Goal: Information Seeking & Learning: Learn about a topic

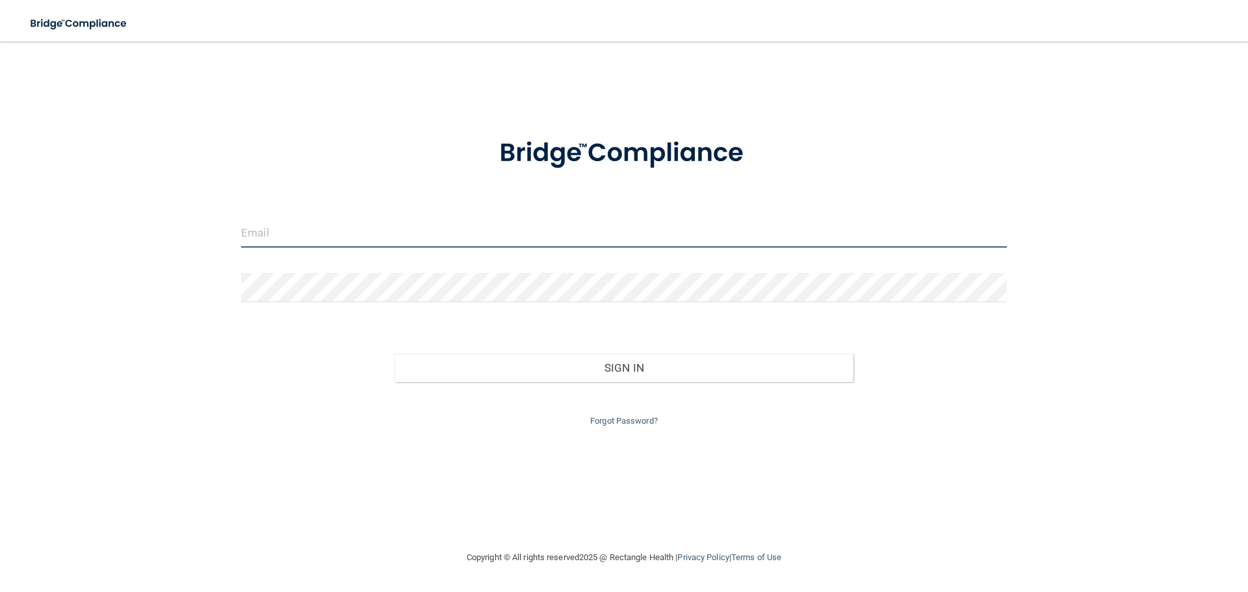
click at [528, 240] on input "email" at bounding box center [623, 232] width 765 height 29
type input "[EMAIL_ADDRESS][DOMAIN_NAME]"
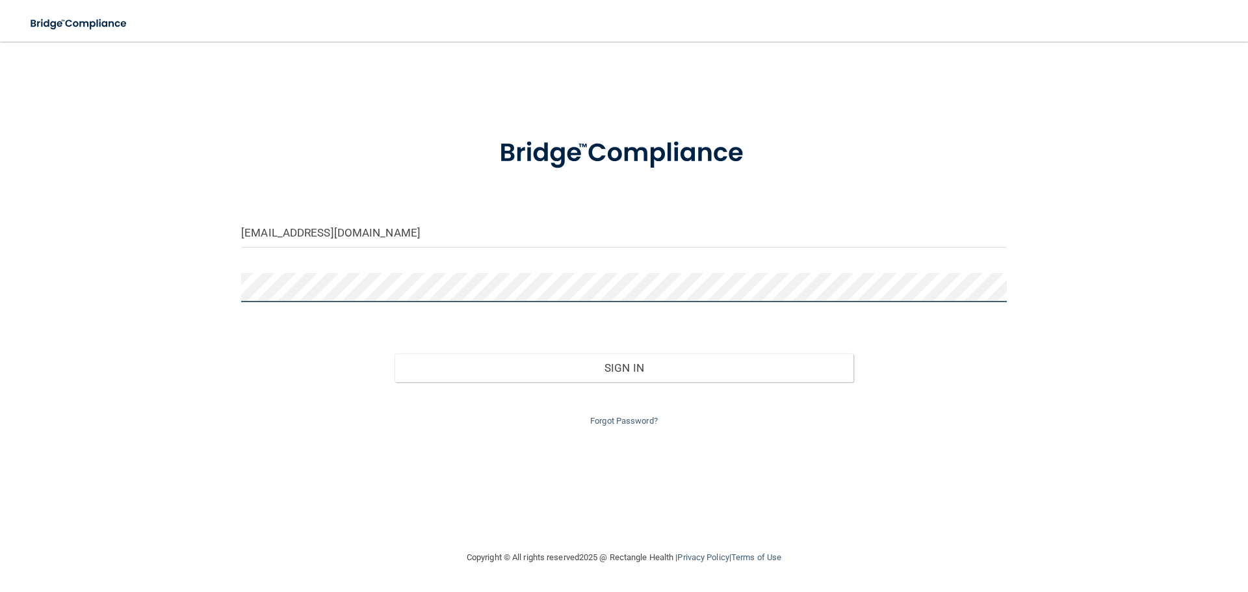
click at [222, 288] on div "michellec@lrfamilydentalcare.com Invalid email/password. You don't have permiss…" at bounding box center [624, 296] width 1196 height 482
click at [394, 354] on button "Sign In" at bounding box center [623, 368] width 459 height 29
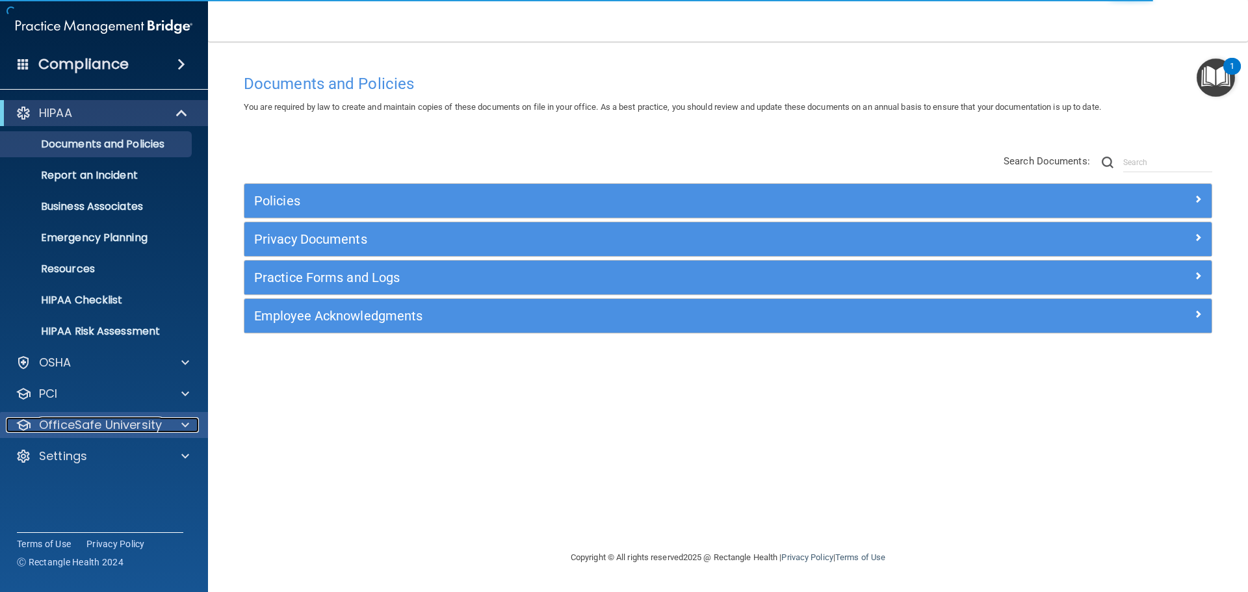
click at [190, 422] on div at bounding box center [183, 425] width 32 height 16
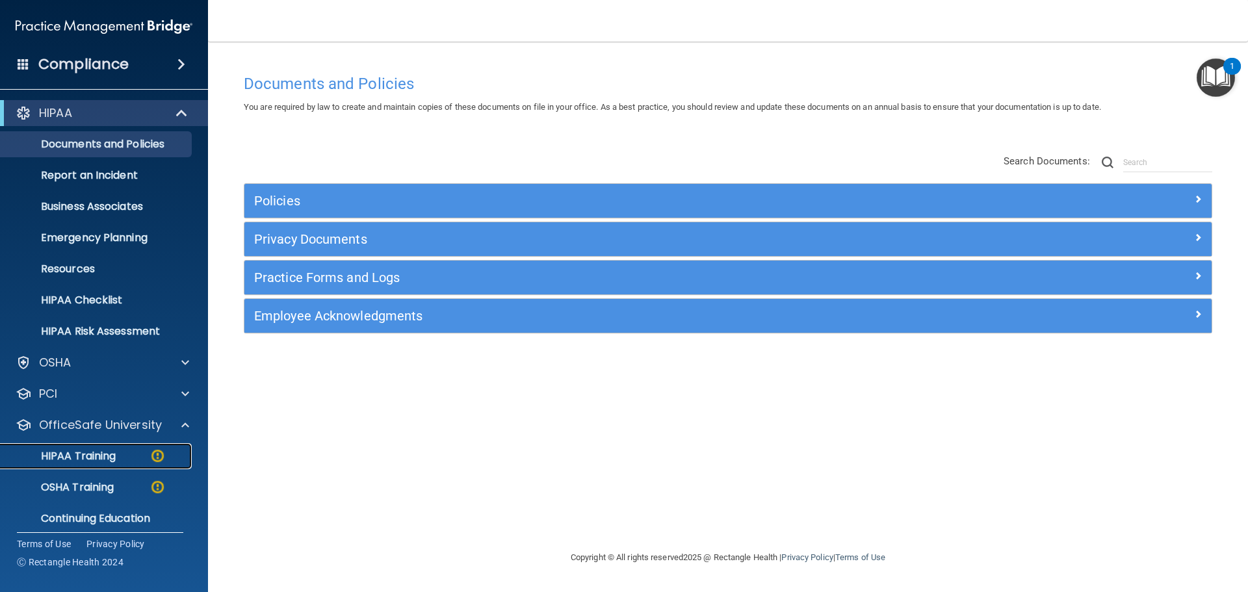
click at [100, 452] on p "HIPAA Training" at bounding box center [61, 456] width 107 height 13
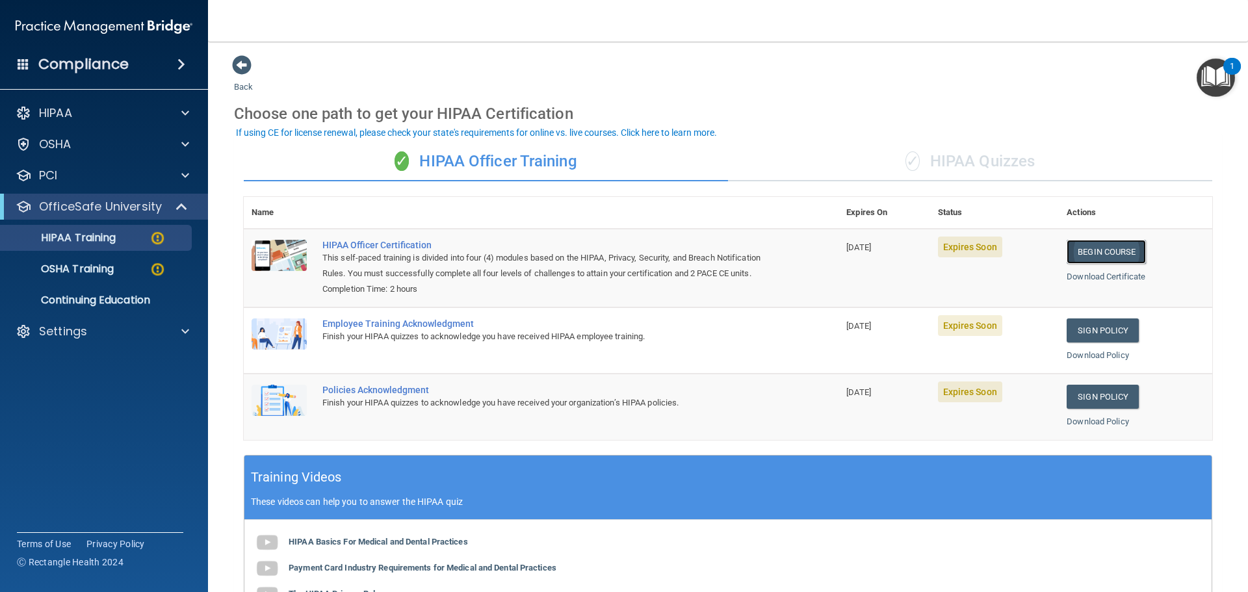
click at [1085, 250] on link "Begin Course" at bounding box center [1105, 252] width 79 height 24
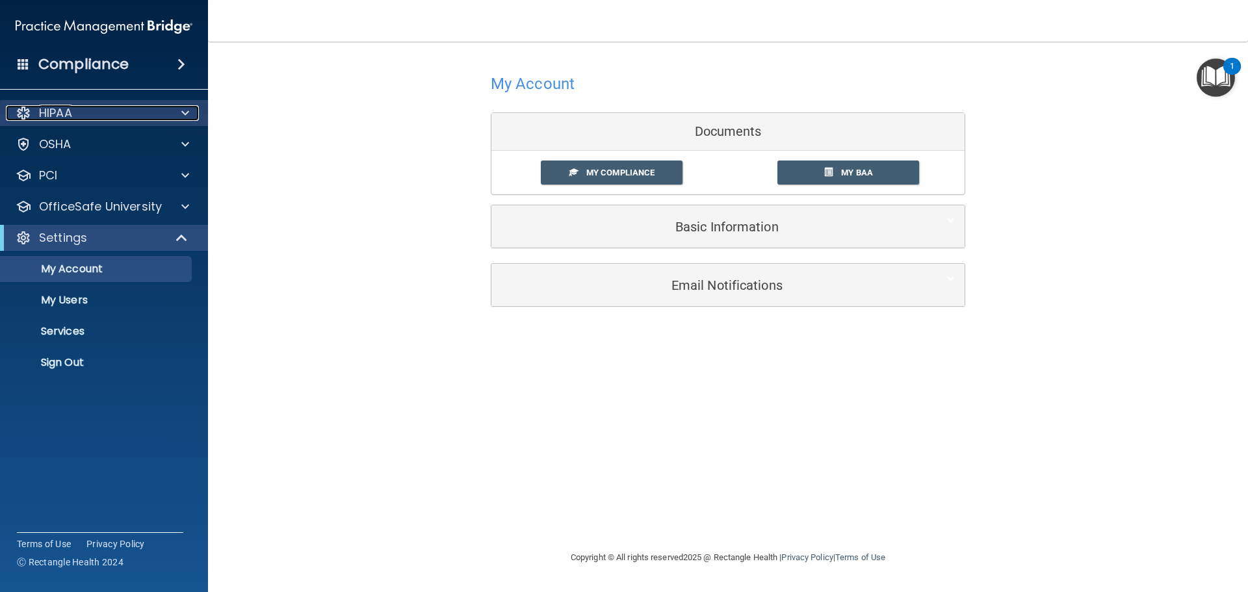
click at [136, 111] on div "HIPAA" at bounding box center [86, 113] width 161 height 16
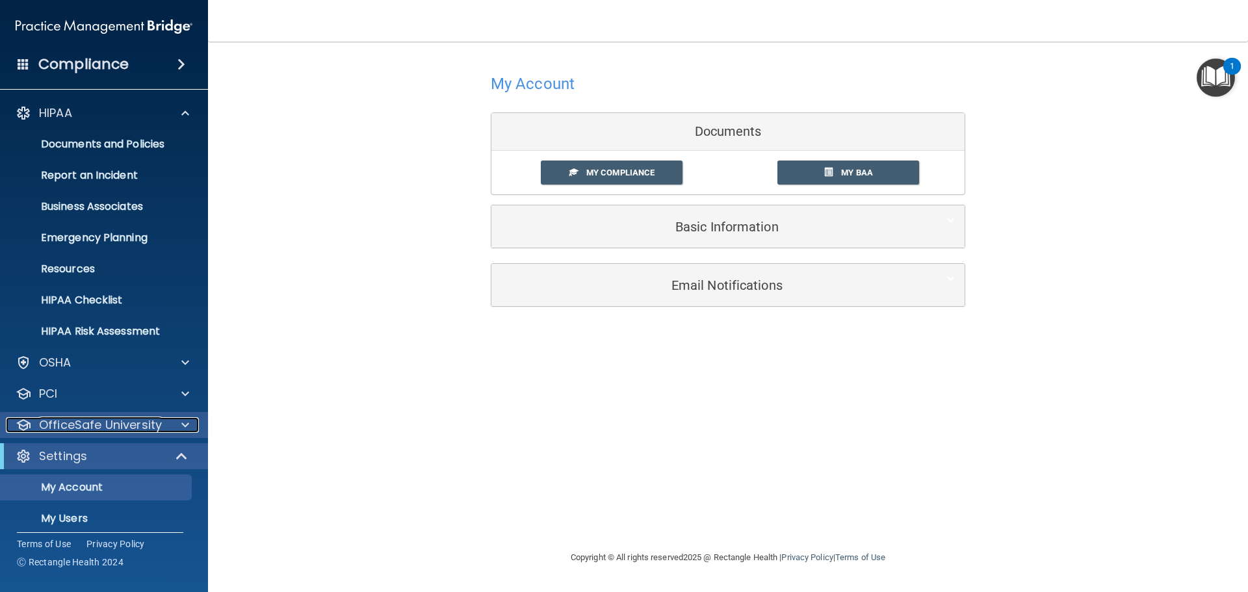
click at [189, 428] on div at bounding box center [183, 425] width 32 height 16
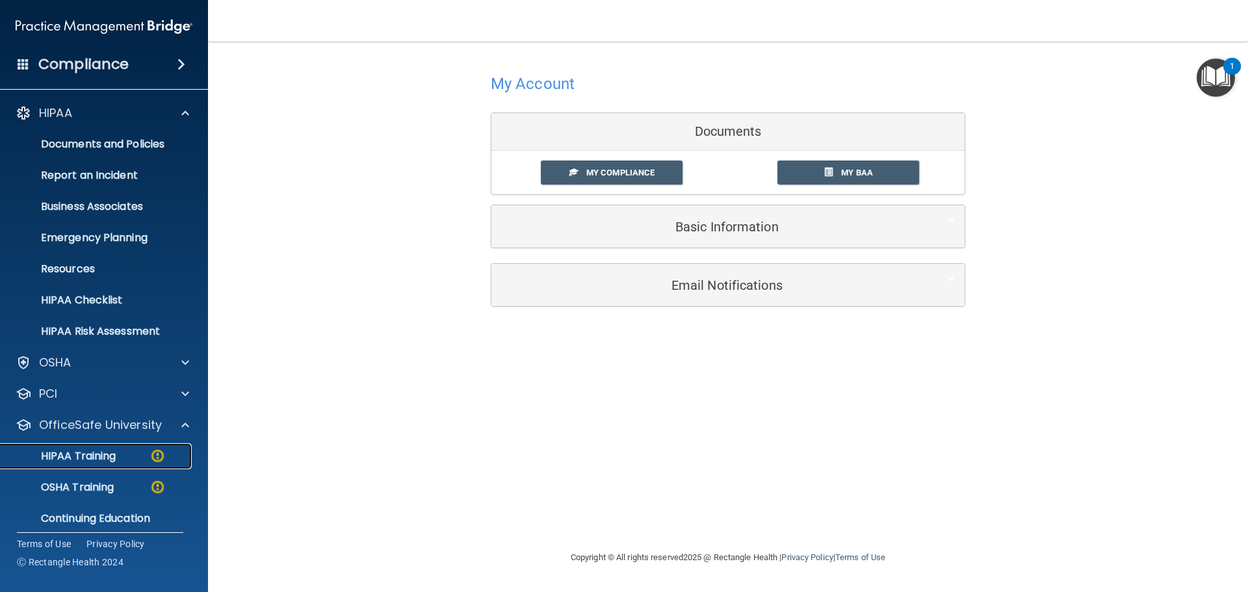
click at [83, 456] on p "HIPAA Training" at bounding box center [61, 456] width 107 height 13
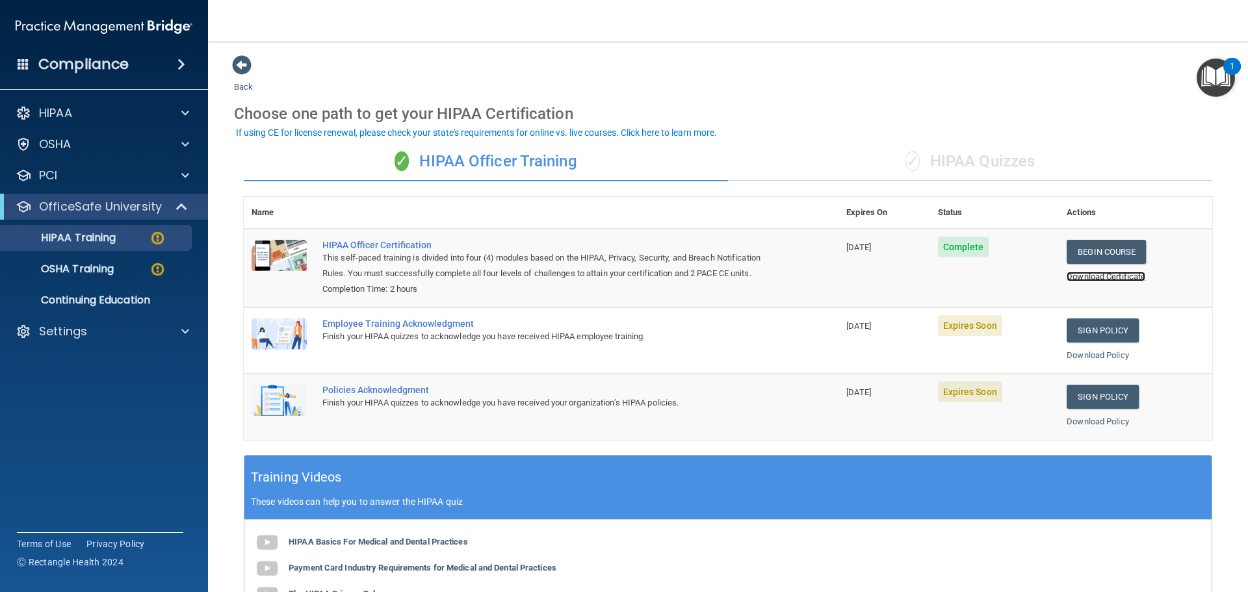
click at [1077, 277] on link "Download Certificate" at bounding box center [1105, 277] width 79 height 10
click at [1096, 342] on link "Sign Policy" at bounding box center [1102, 330] width 72 height 24
click at [1090, 409] on link "Sign Policy" at bounding box center [1102, 397] width 72 height 24
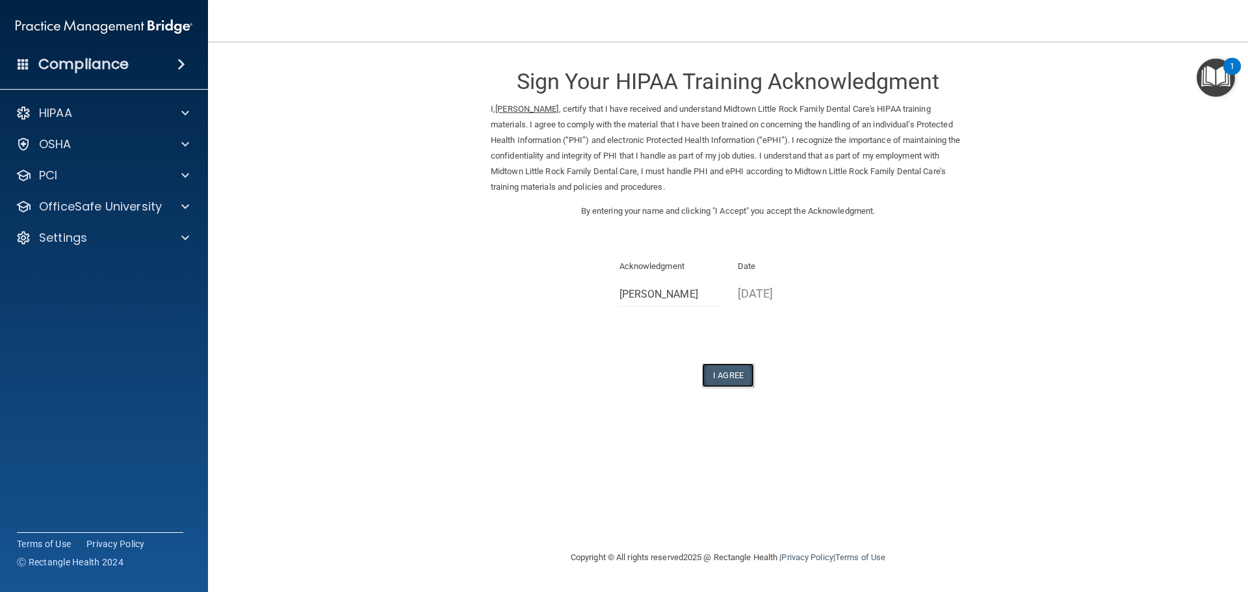
click at [727, 380] on button "I Agree" at bounding box center [728, 375] width 52 height 24
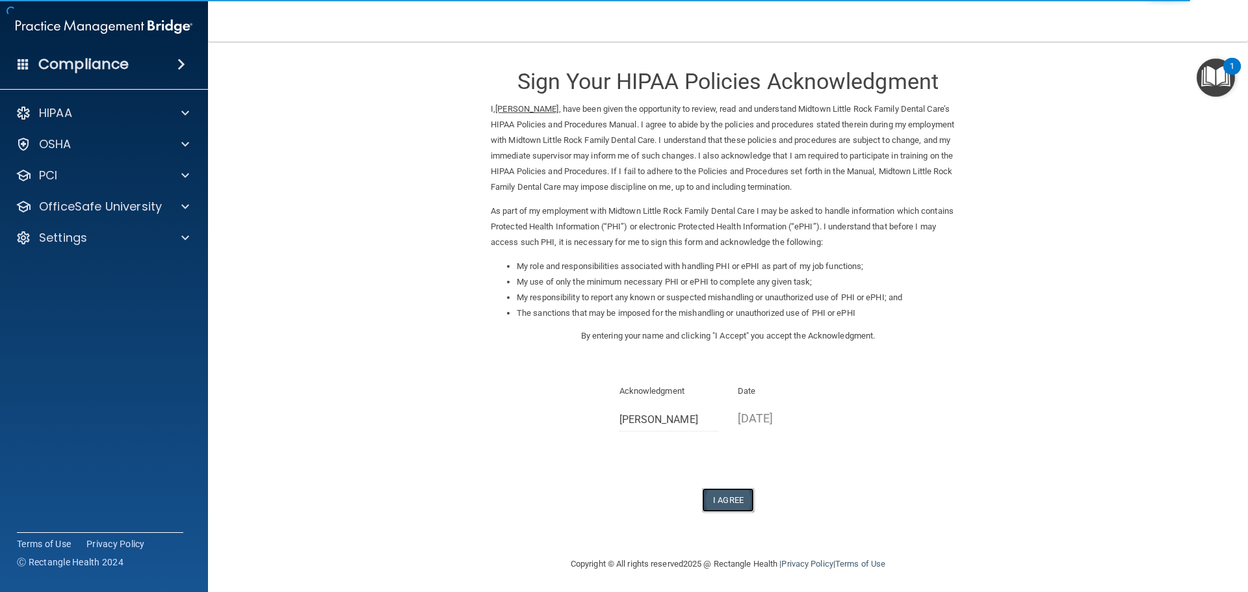
click at [710, 500] on button "I Agree" at bounding box center [728, 500] width 52 height 24
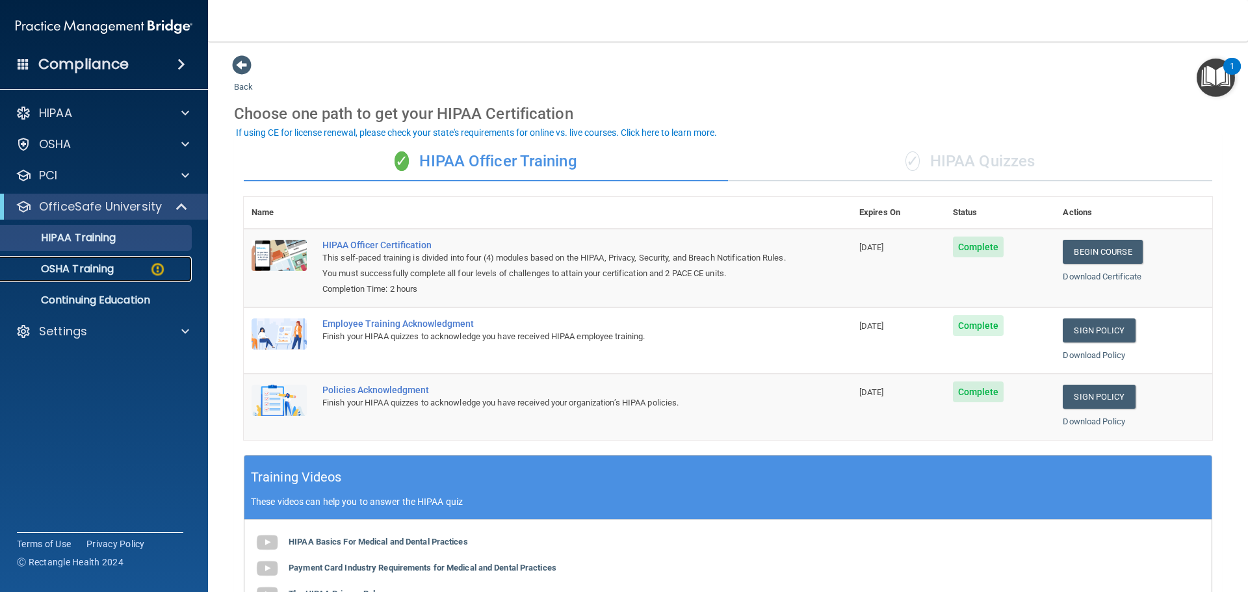
click at [99, 271] on p "OSHA Training" at bounding box center [60, 269] width 105 height 13
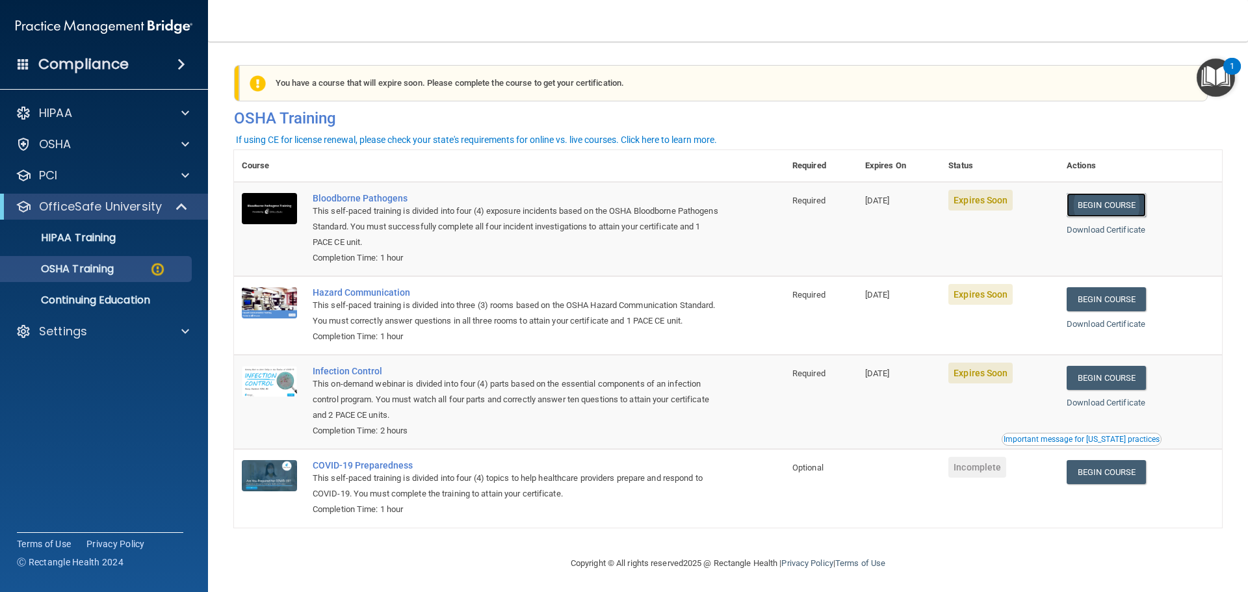
click at [1088, 208] on link "Begin Course" at bounding box center [1105, 205] width 79 height 24
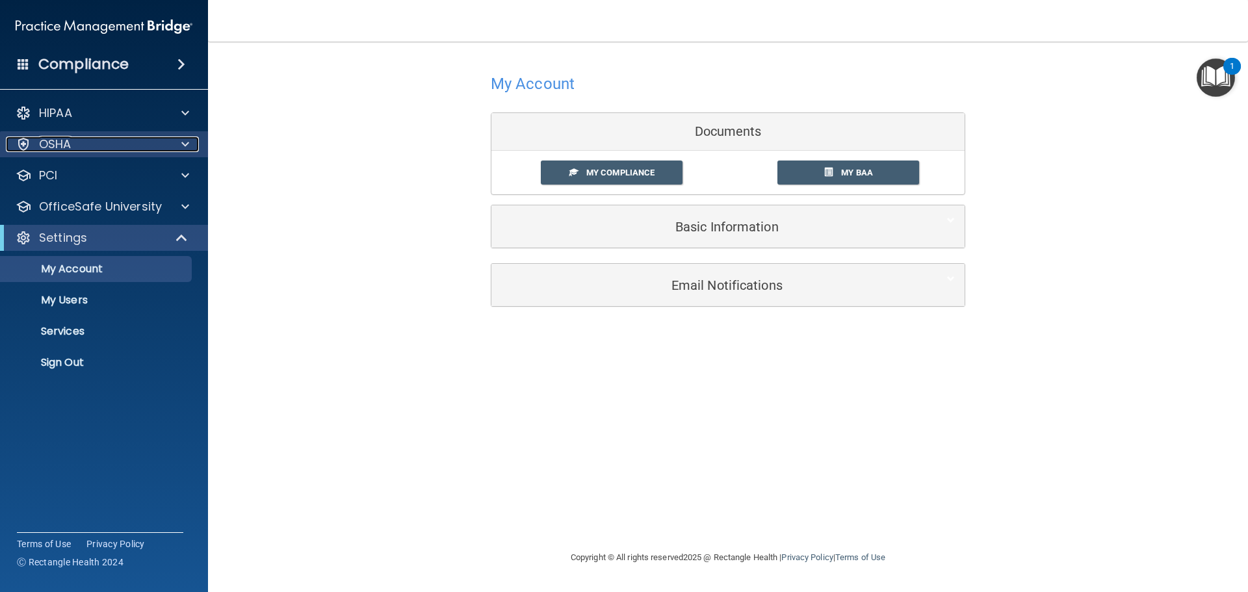
click at [175, 144] on div at bounding box center [183, 144] width 32 height 16
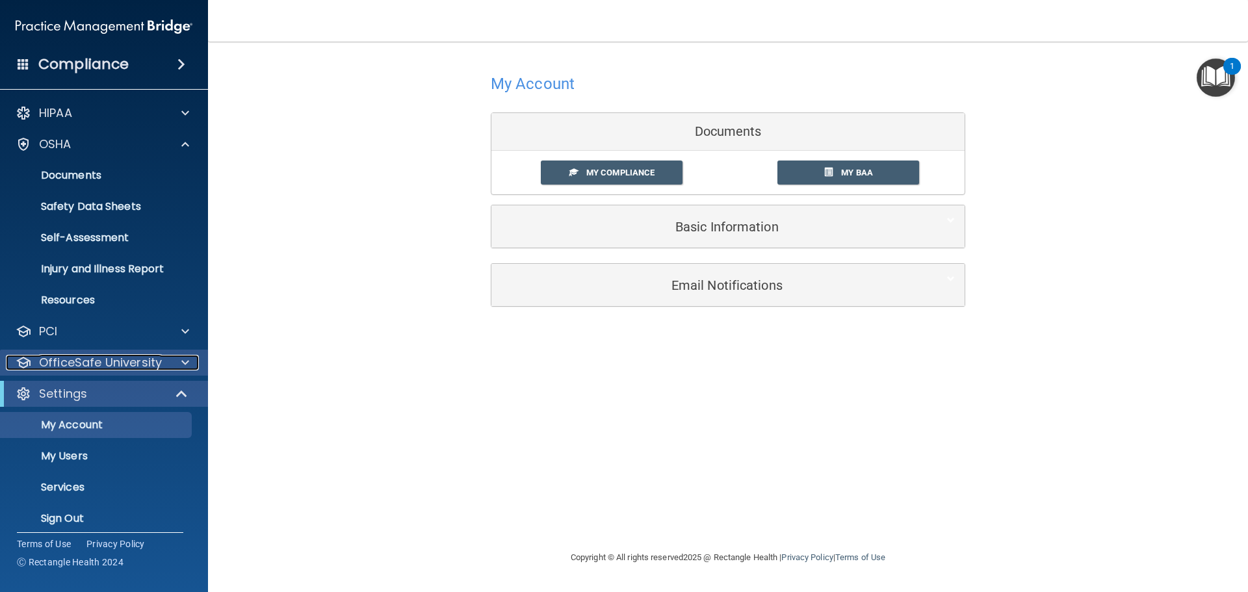
click at [159, 357] on p "OfficeSafe University" at bounding box center [100, 363] width 123 height 16
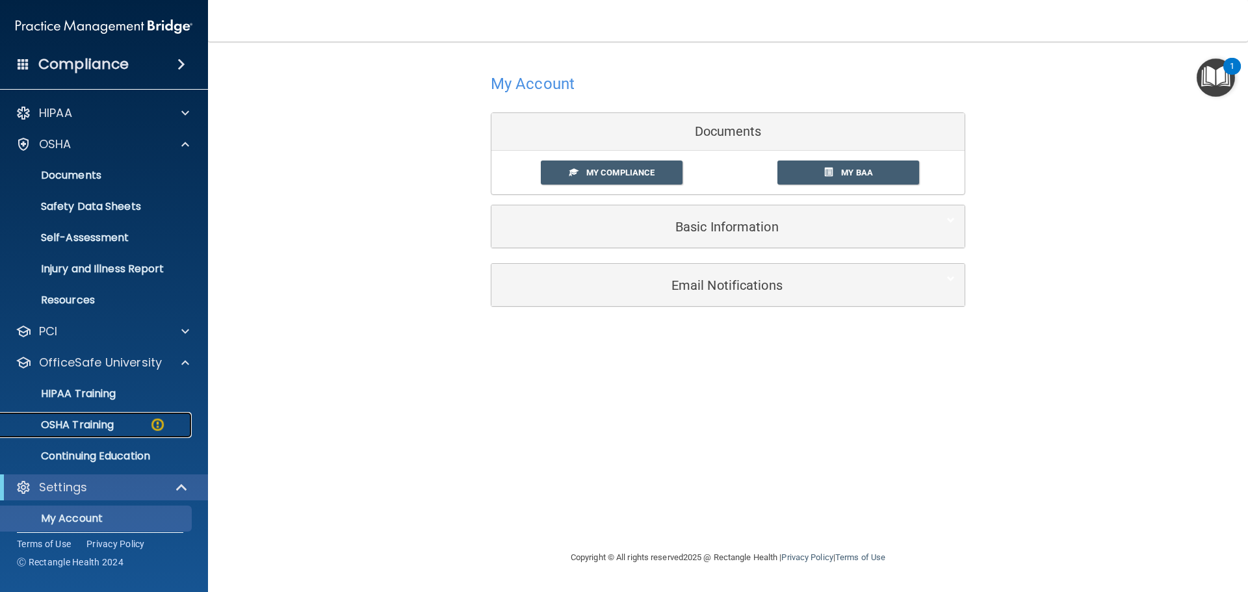
click at [79, 426] on p "OSHA Training" at bounding box center [60, 424] width 105 height 13
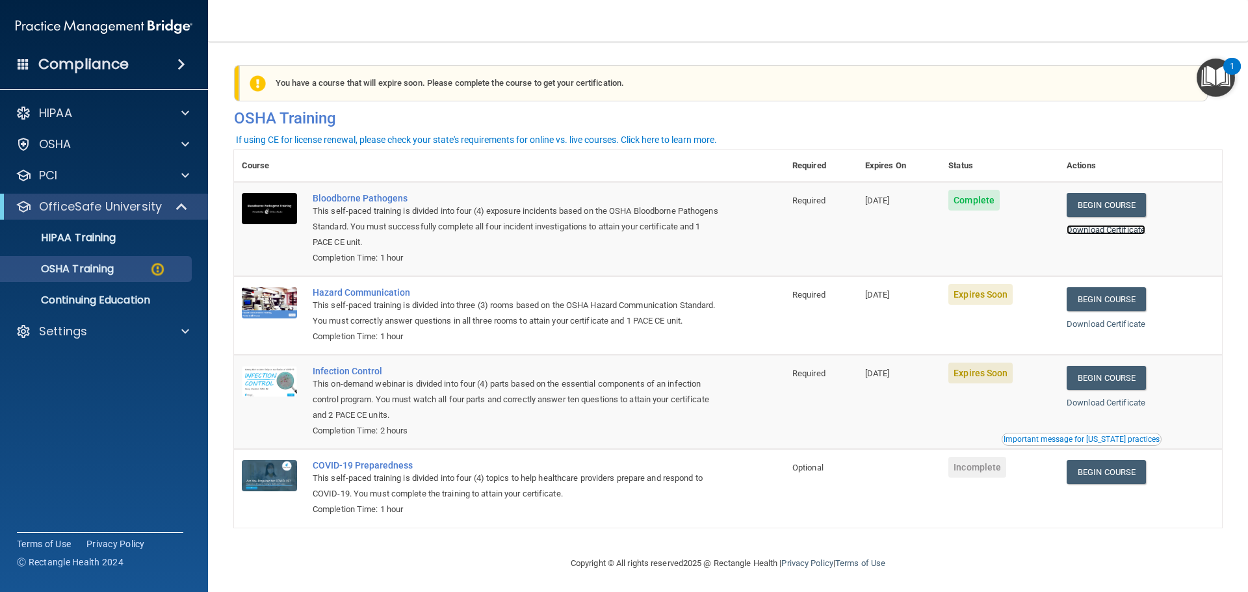
click at [1086, 227] on link "Download Certificate" at bounding box center [1105, 230] width 79 height 10
click at [1111, 290] on link "Begin Course" at bounding box center [1105, 299] width 79 height 24
click at [1086, 325] on link "Download Certificate" at bounding box center [1105, 324] width 79 height 10
click at [1124, 390] on link "Begin Course" at bounding box center [1105, 378] width 79 height 24
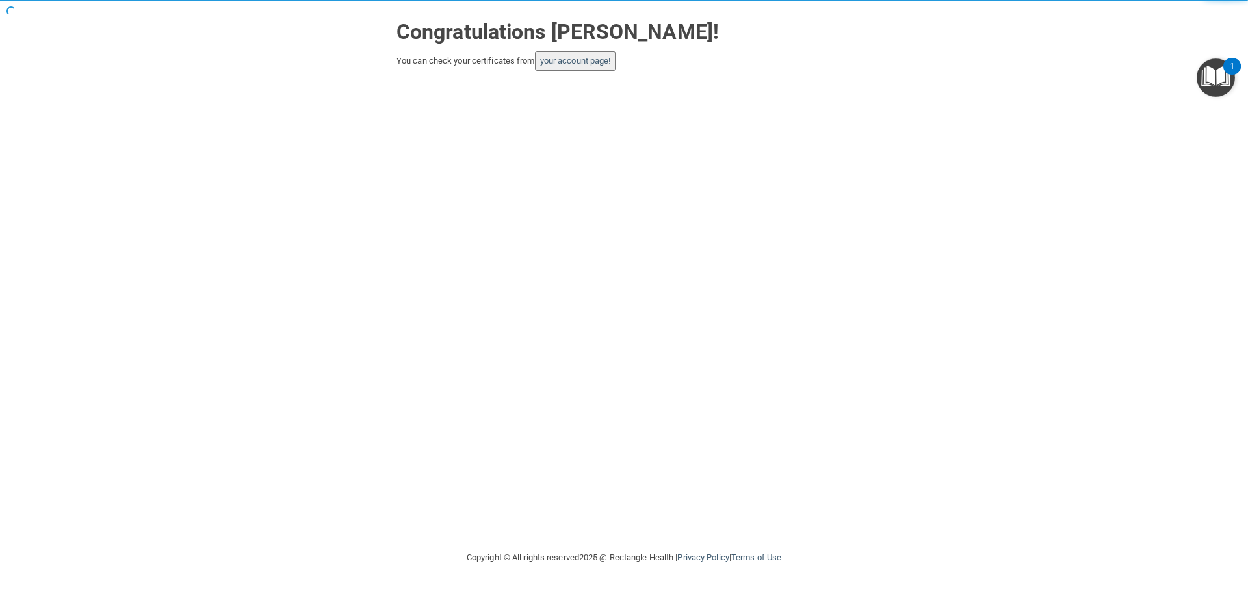
click at [572, 66] on button "your account page!" at bounding box center [575, 60] width 81 height 19
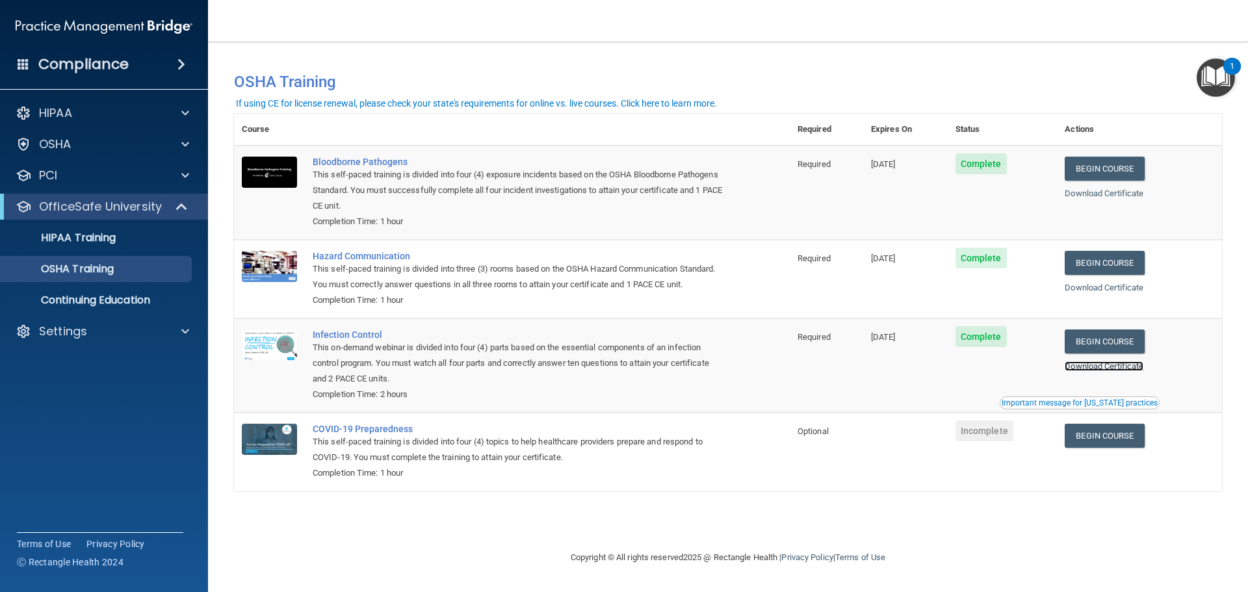
click at [1085, 371] on link "Download Certificate" at bounding box center [1103, 366] width 79 height 10
click at [66, 237] on p "HIPAA Training" at bounding box center [61, 237] width 107 height 13
